Goal: Download file/media

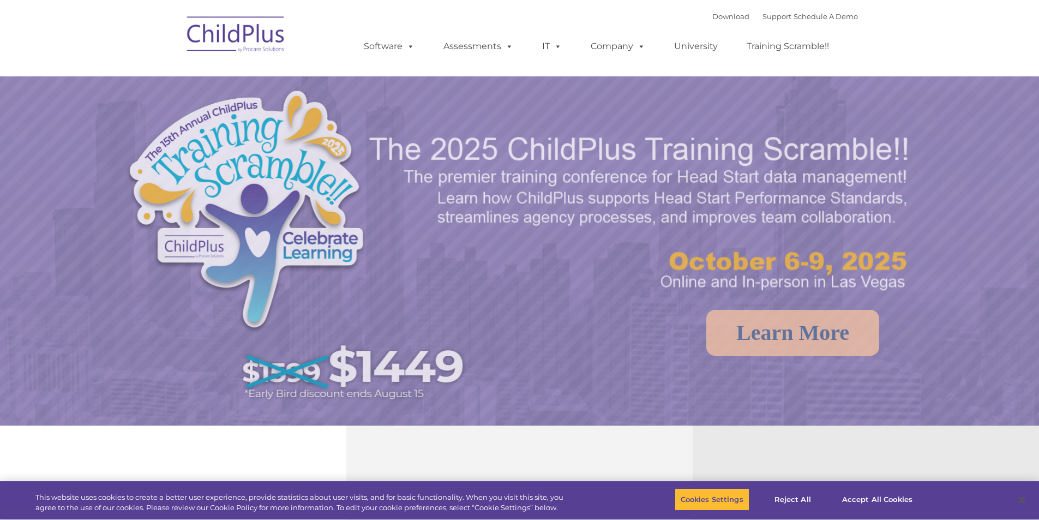
select select "MEDIUM"
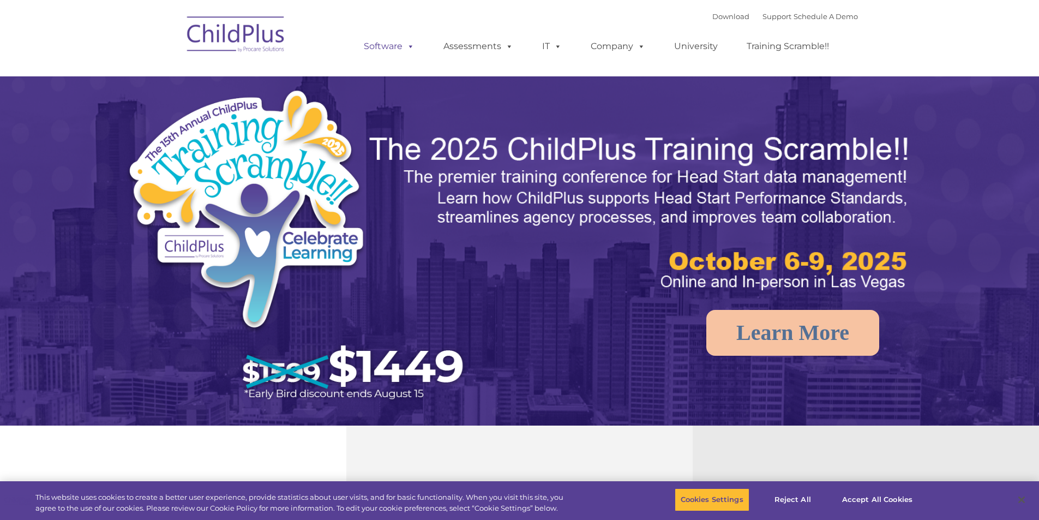
click at [390, 47] on link "Software" at bounding box center [389, 46] width 73 height 22
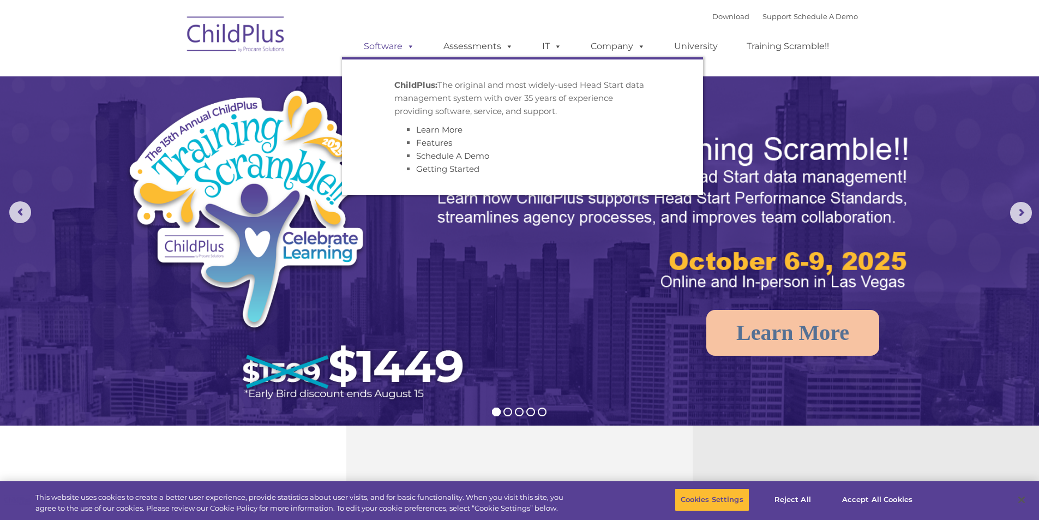
click at [390, 47] on link "Software" at bounding box center [389, 46] width 73 height 22
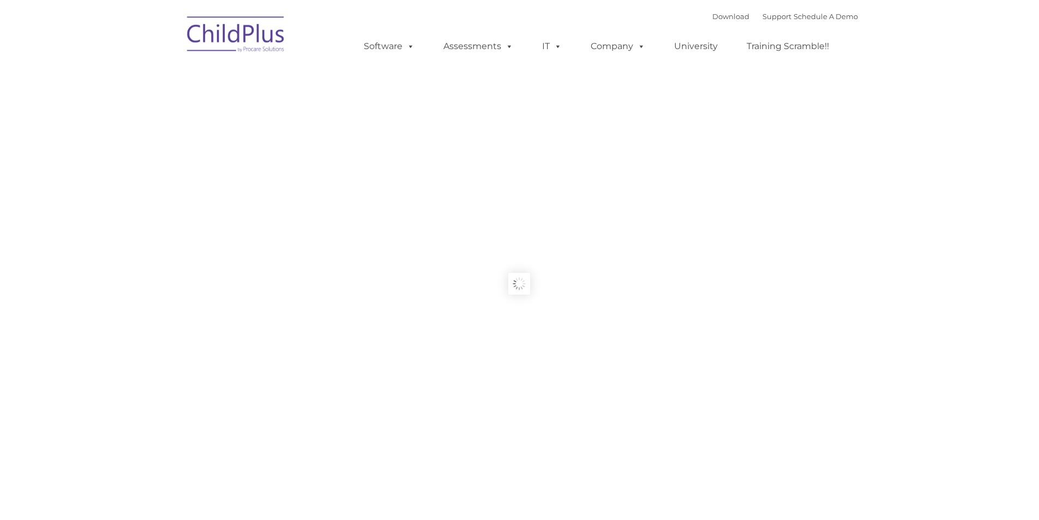
type input ""
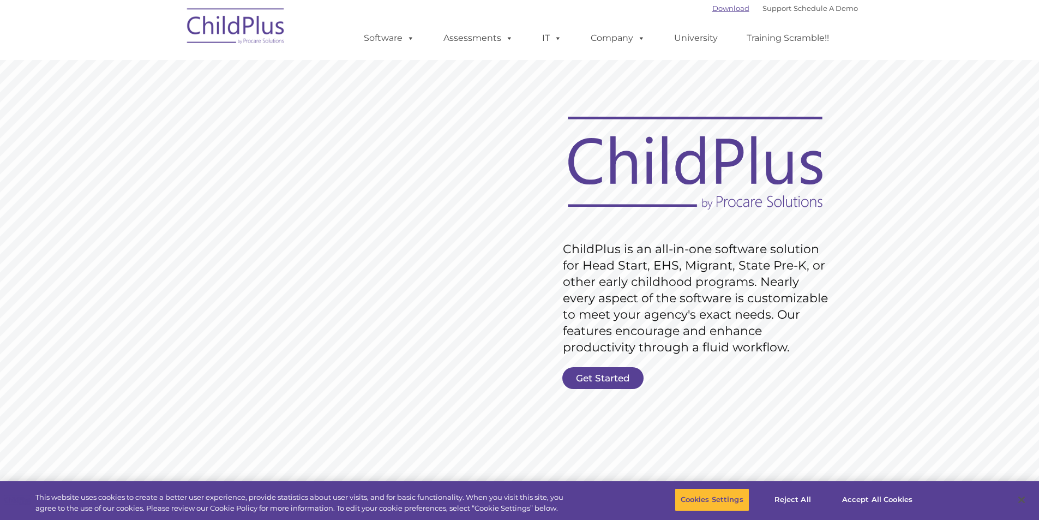
click at [712, 6] on link "Download" at bounding box center [730, 8] width 37 height 9
click at [716, 9] on link "Download" at bounding box center [730, 8] width 37 height 9
